Goal: Transaction & Acquisition: Purchase product/service

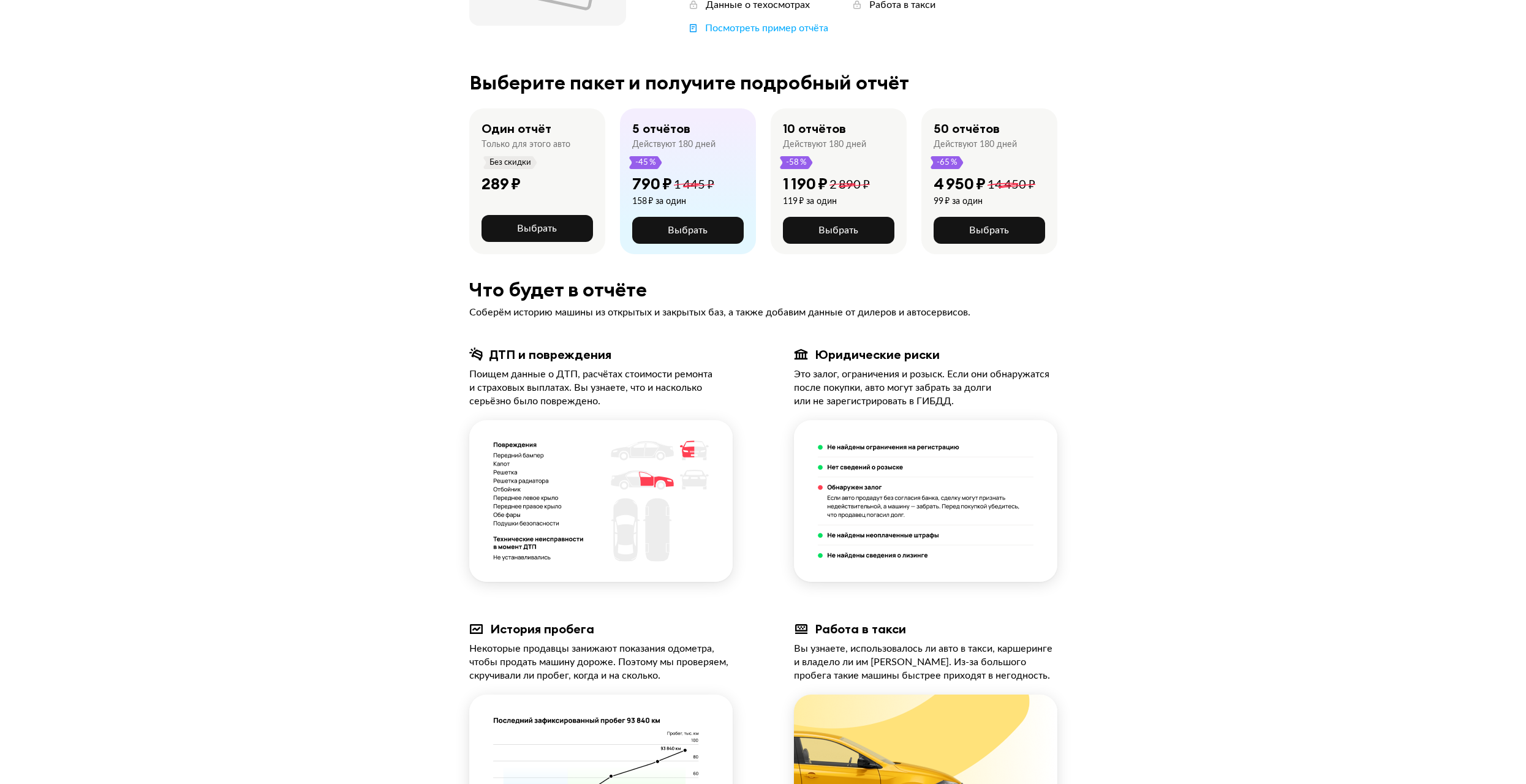
scroll to position [245, 0]
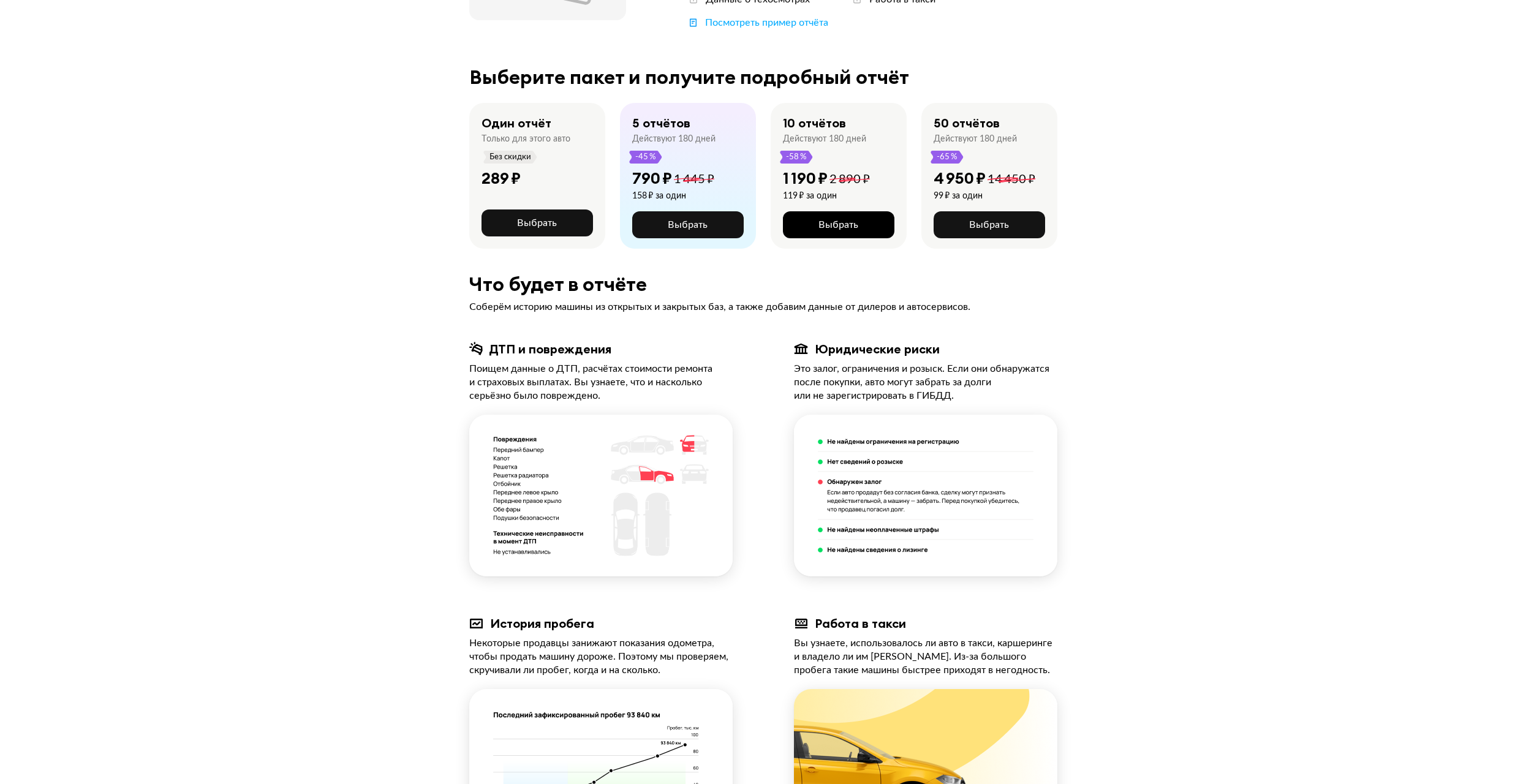
click at [849, 232] on button "Выбрать" at bounding box center [838, 225] width 111 height 27
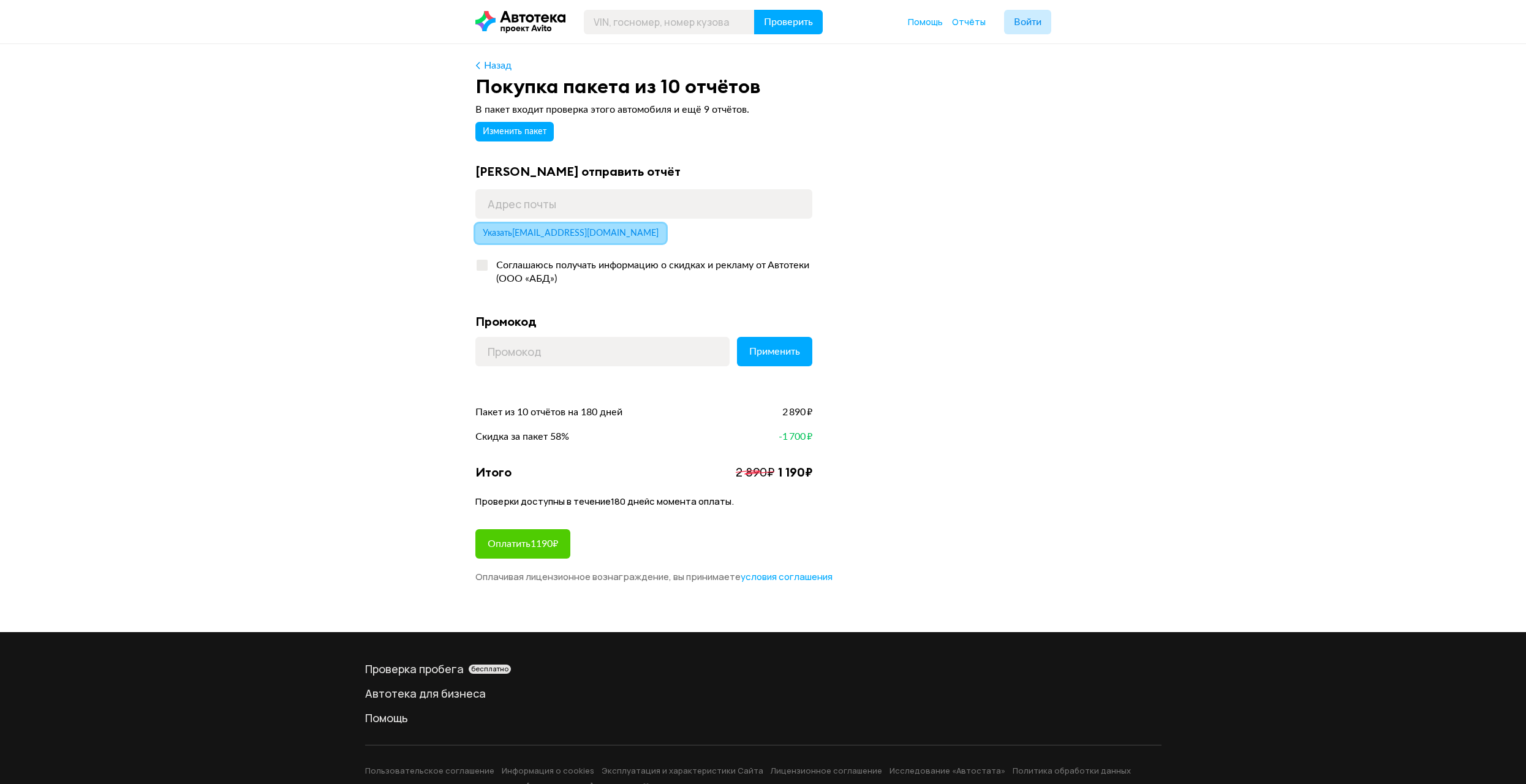
click at [551, 234] on span "Указать carman102@mail.ru" at bounding box center [570, 233] width 176 height 8
type input "[EMAIL_ADDRESS][DOMAIN_NAME]"
click at [1030, 21] on span "Войти" at bounding box center [1027, 22] width 27 height 9
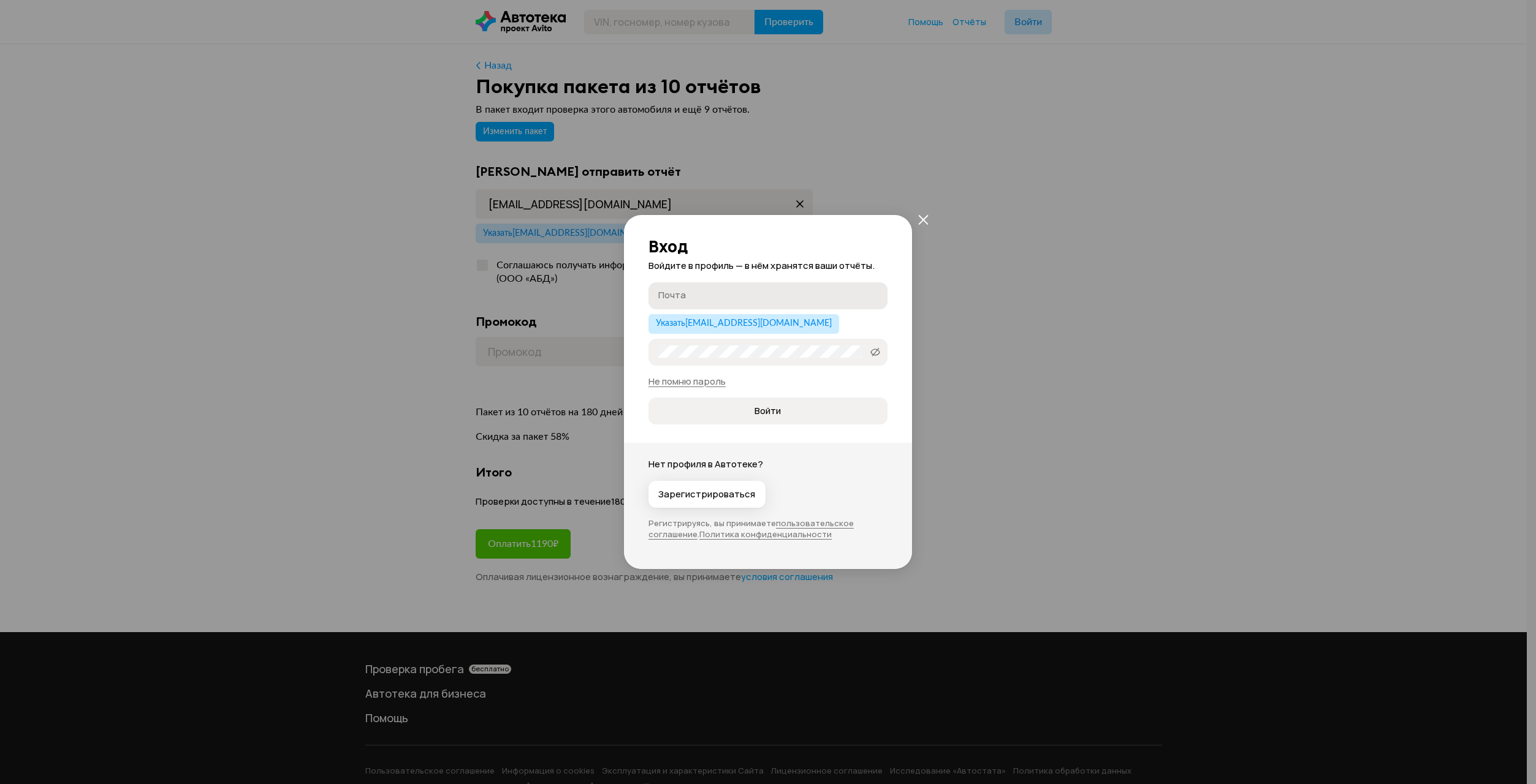
type input "[EMAIL_ADDRESS][DOMAIN_NAME]"
click at [781, 408] on span "Войти" at bounding box center [767, 410] width 218 height 12
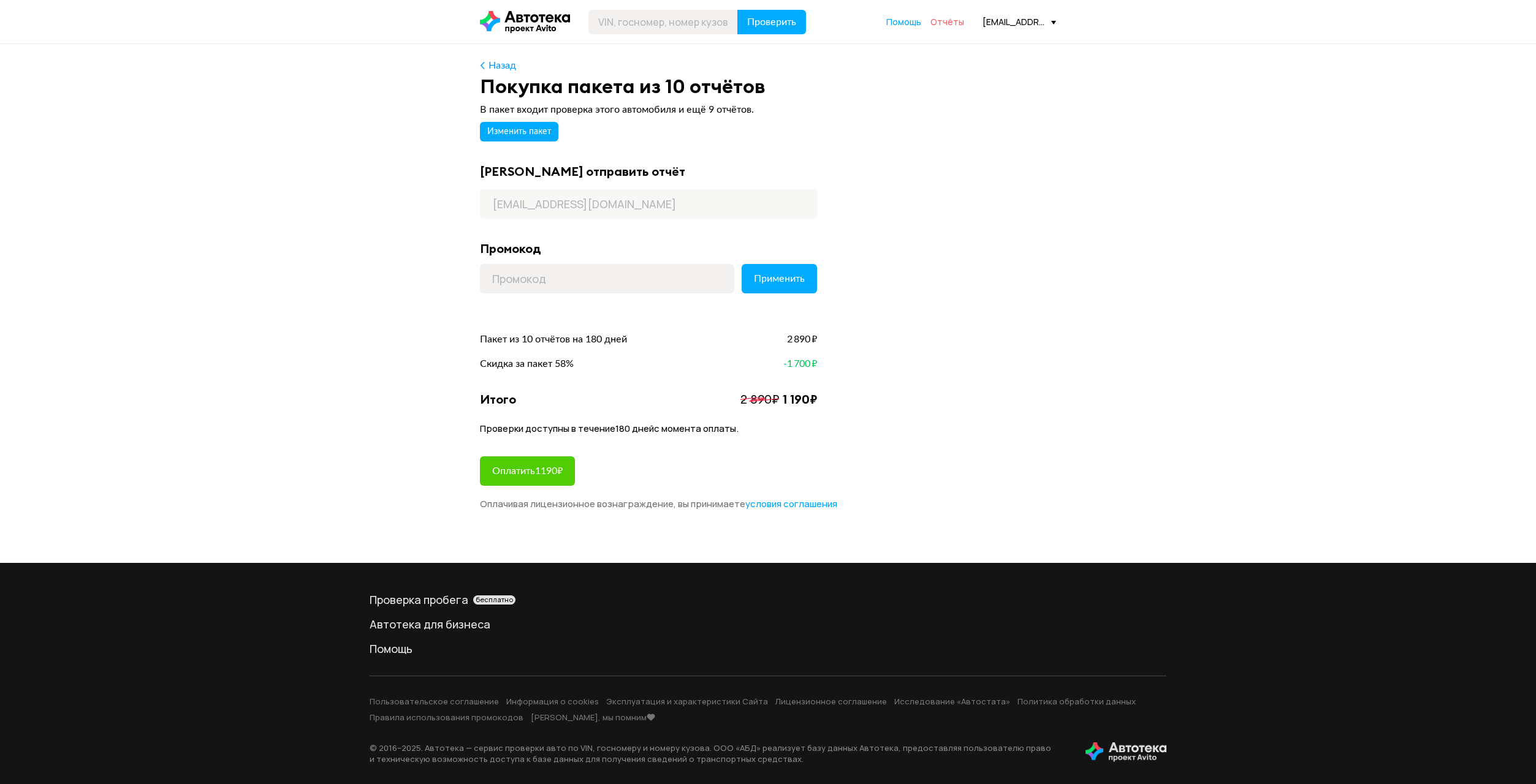
click at [956, 22] on span "Отчёты" at bounding box center [947, 22] width 34 height 11
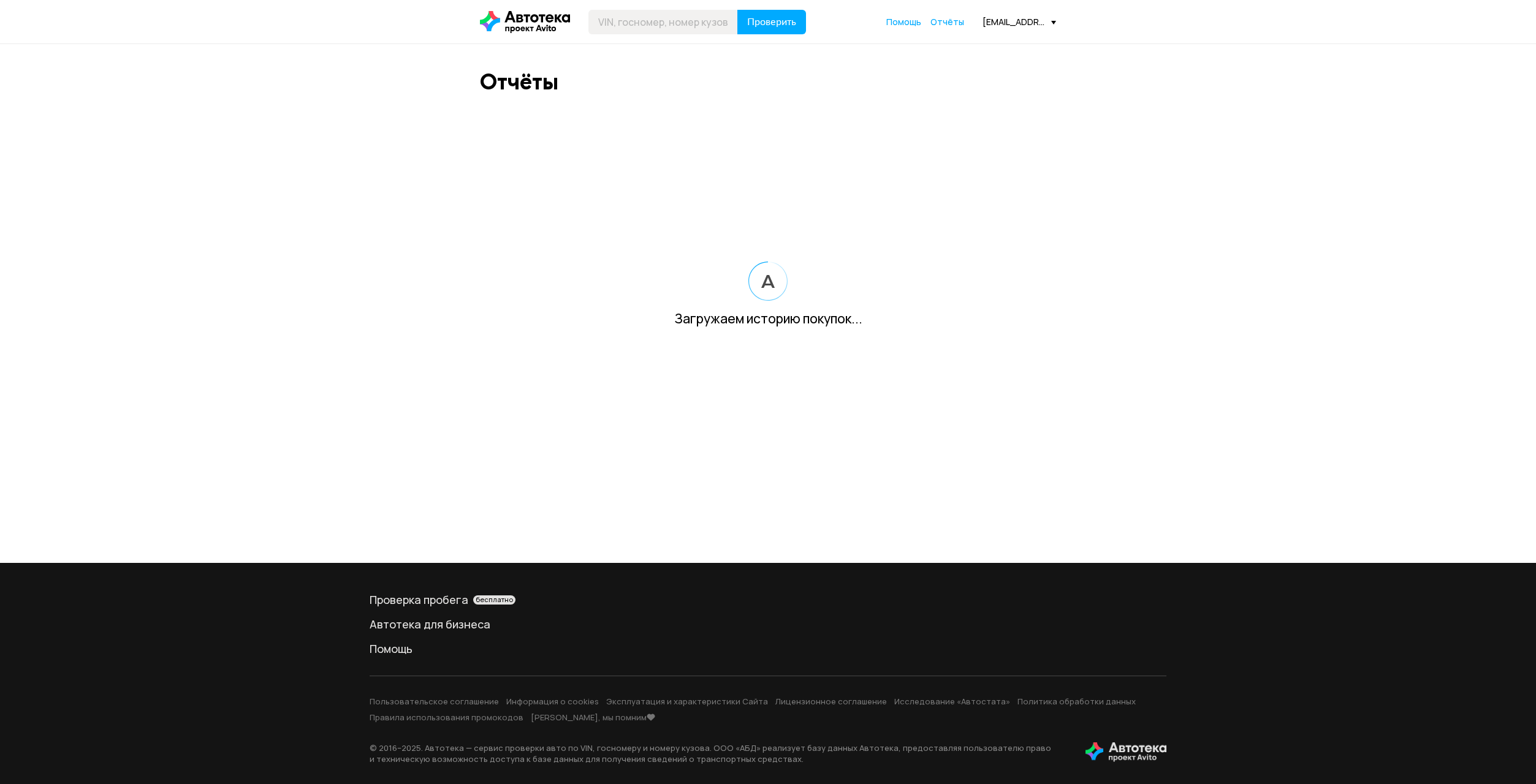
click at [1053, 21] on span at bounding box center [1053, 22] width 5 height 4
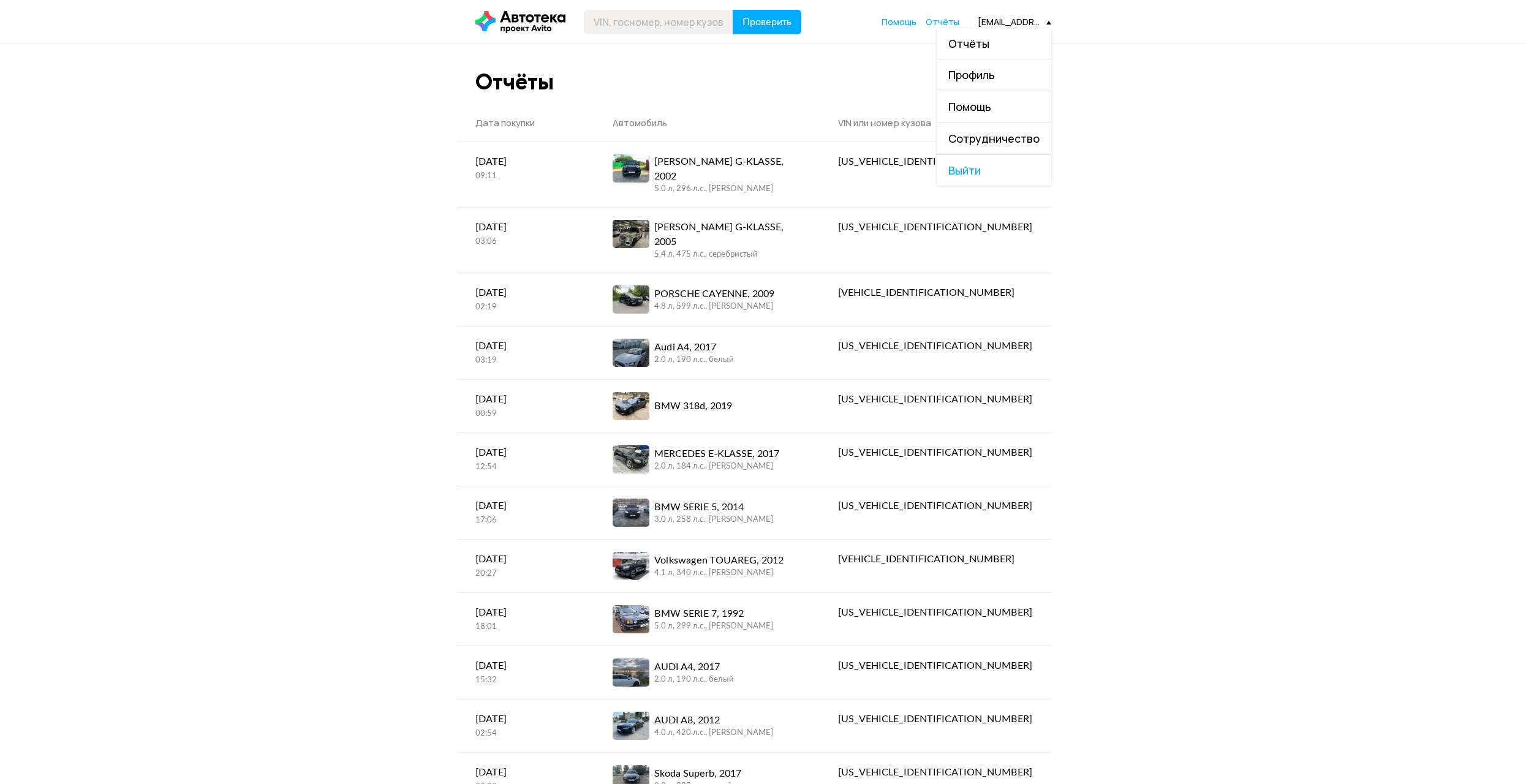
click at [522, 20] on icon at bounding box center [520, 22] width 90 height 22
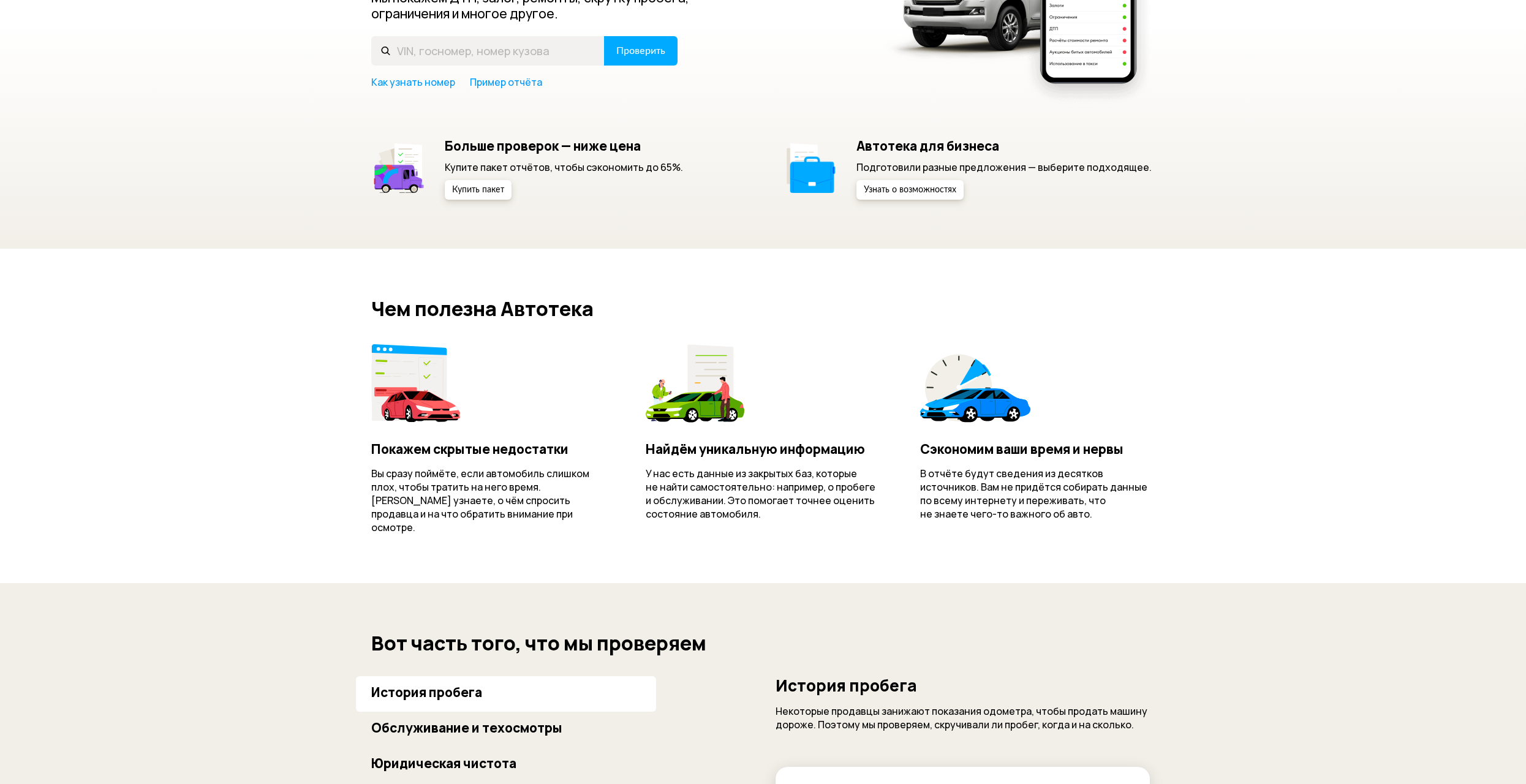
scroll to position [245, 0]
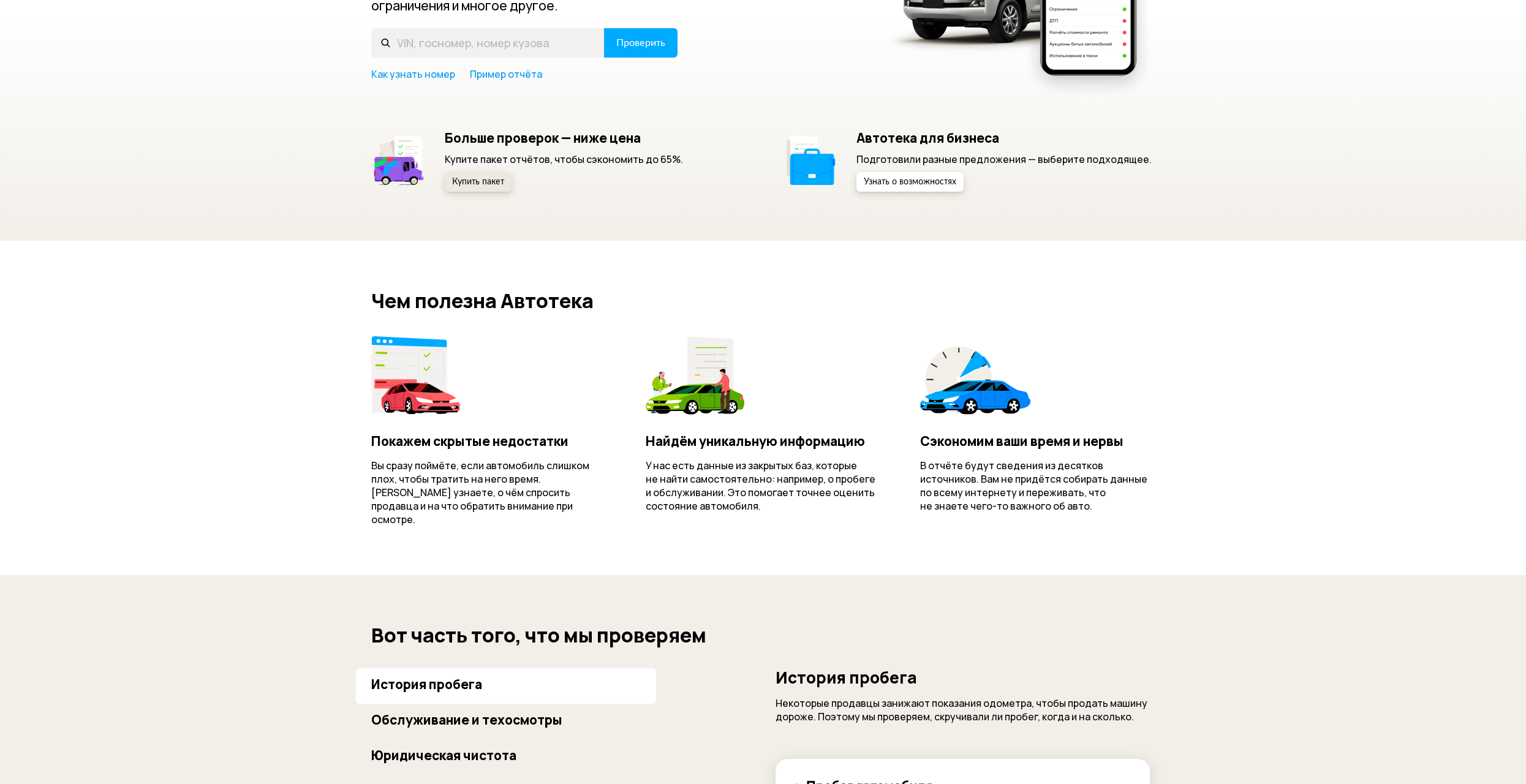
click at [496, 181] on span "Купить пакет" at bounding box center [479, 182] width 52 height 8
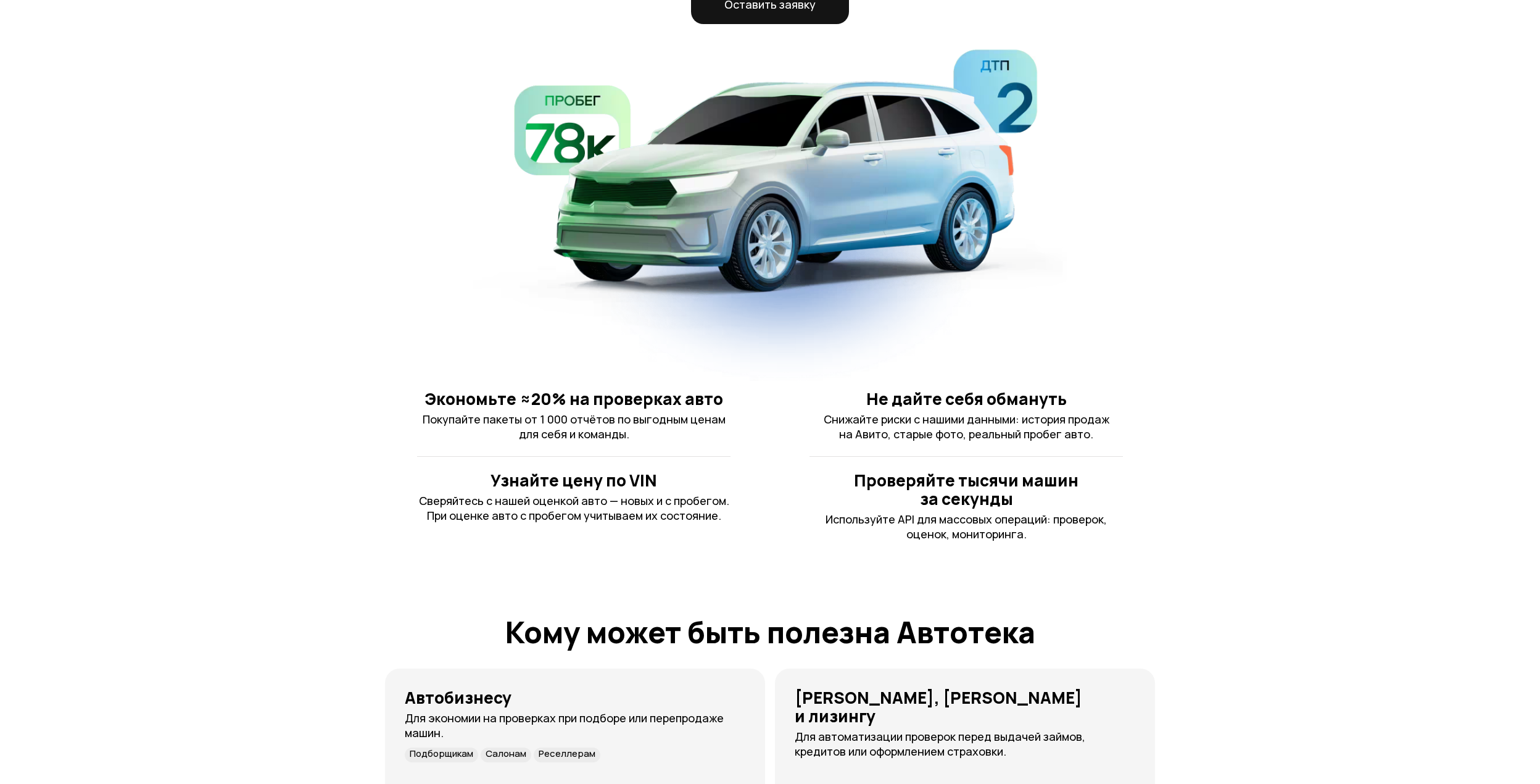
scroll to position [185, 0]
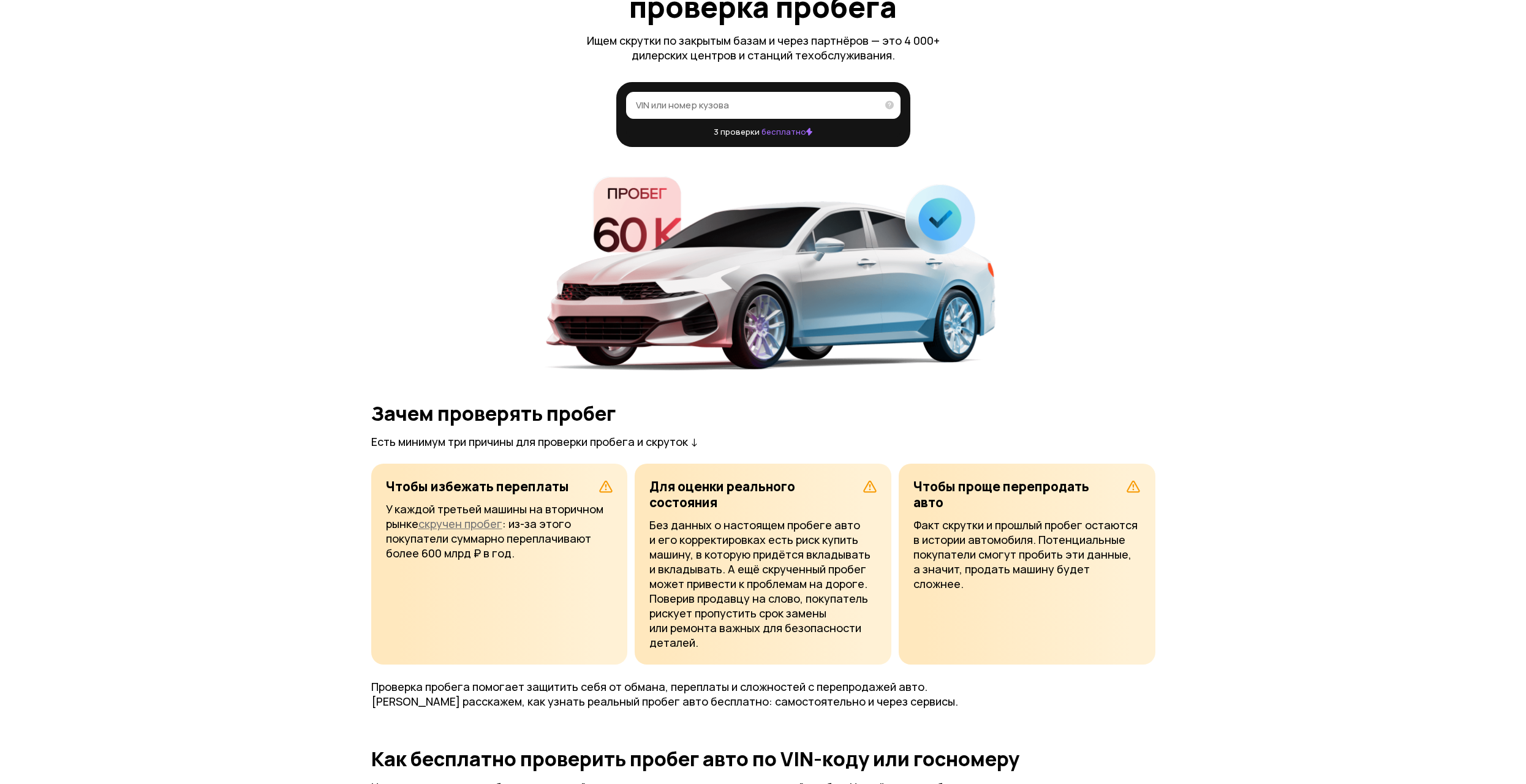
scroll to position [245, 0]
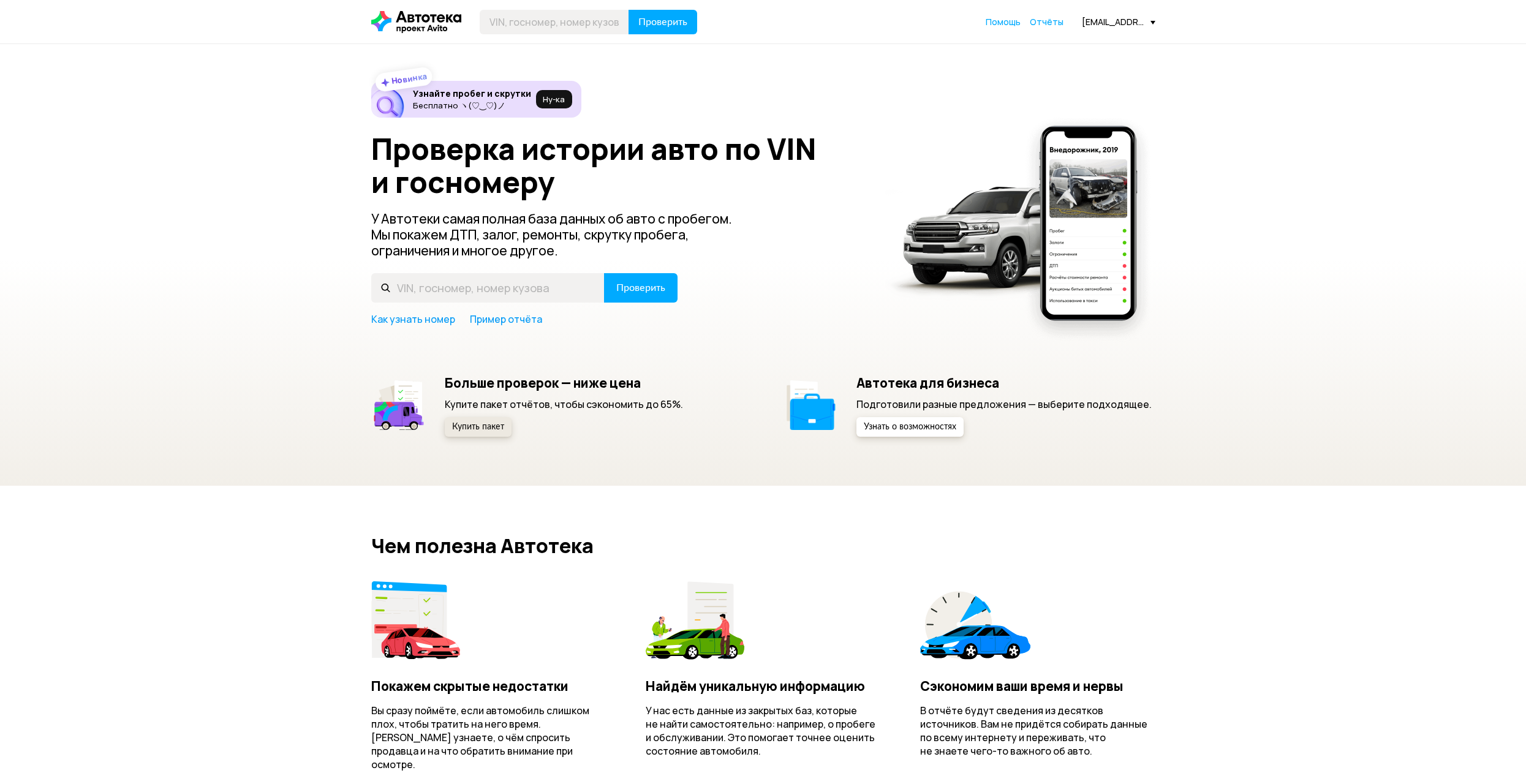
click at [482, 427] on span "Купить пакет" at bounding box center [479, 426] width 52 height 8
